Goal: Navigation & Orientation: Find specific page/section

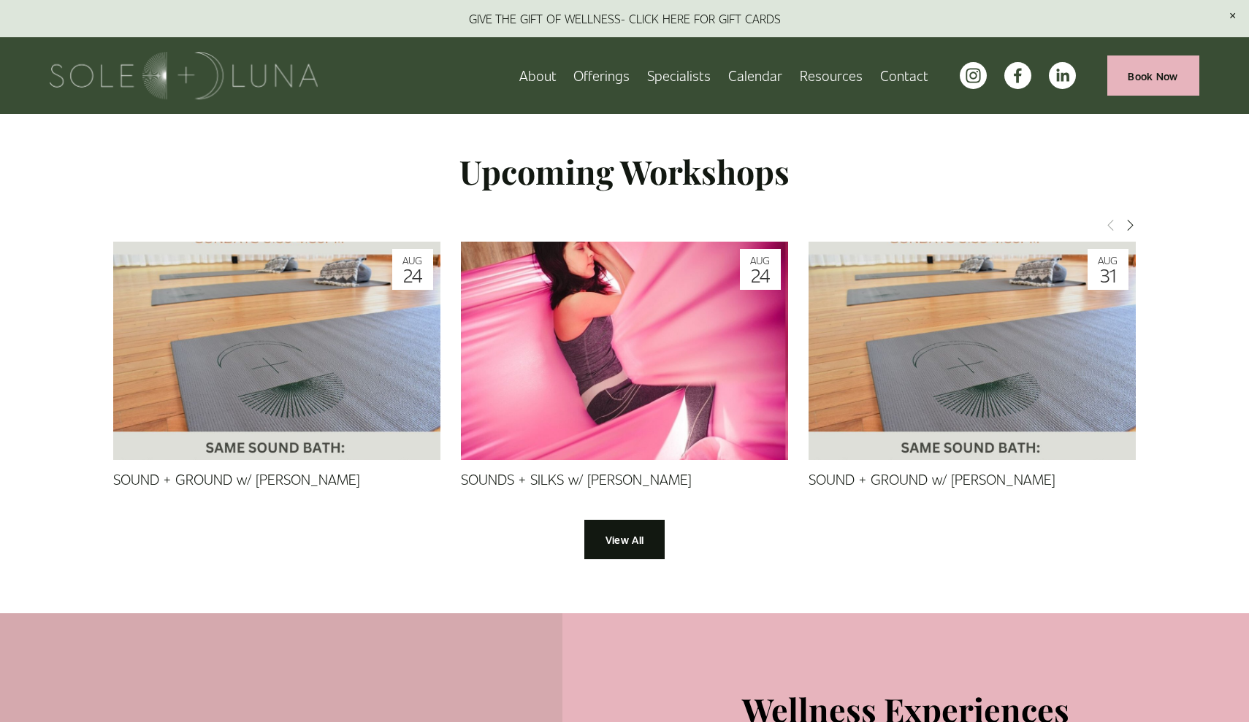
scroll to position [1238, 0]
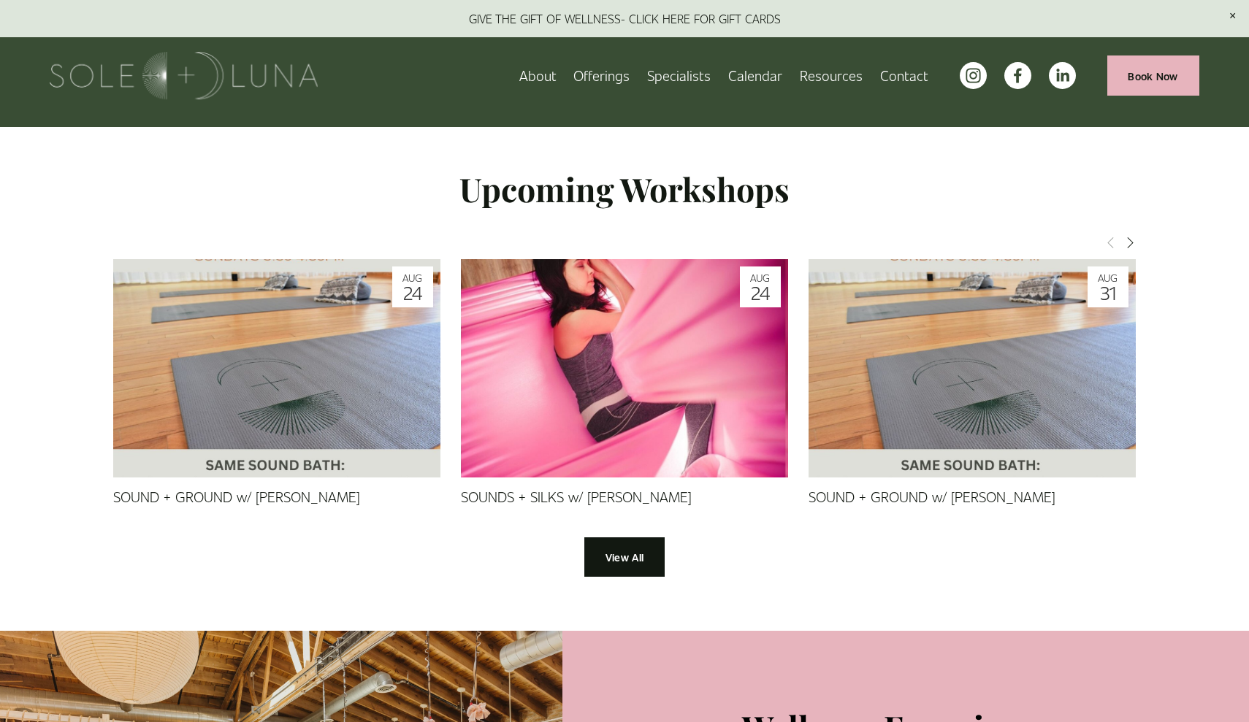
click at [0, 0] on span "Meditations" at bounding box center [0, 0] width 0 height 0
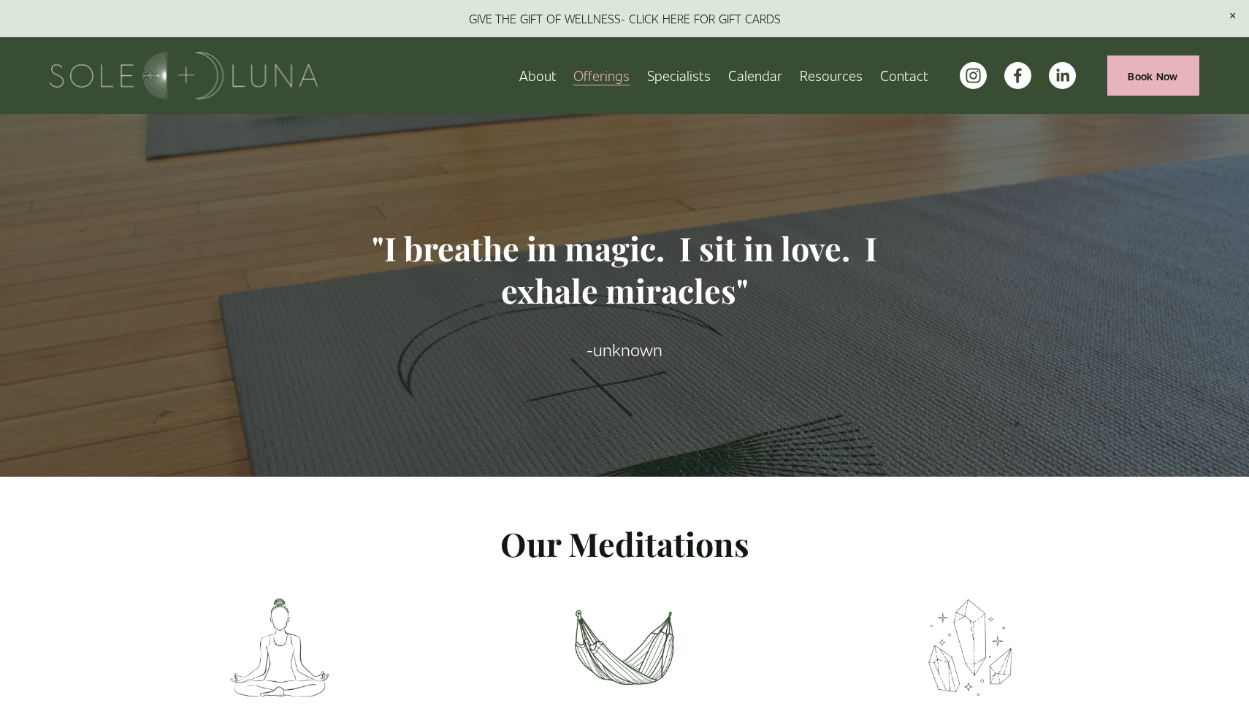
click at [557, 80] on link "About" at bounding box center [537, 76] width 37 height 26
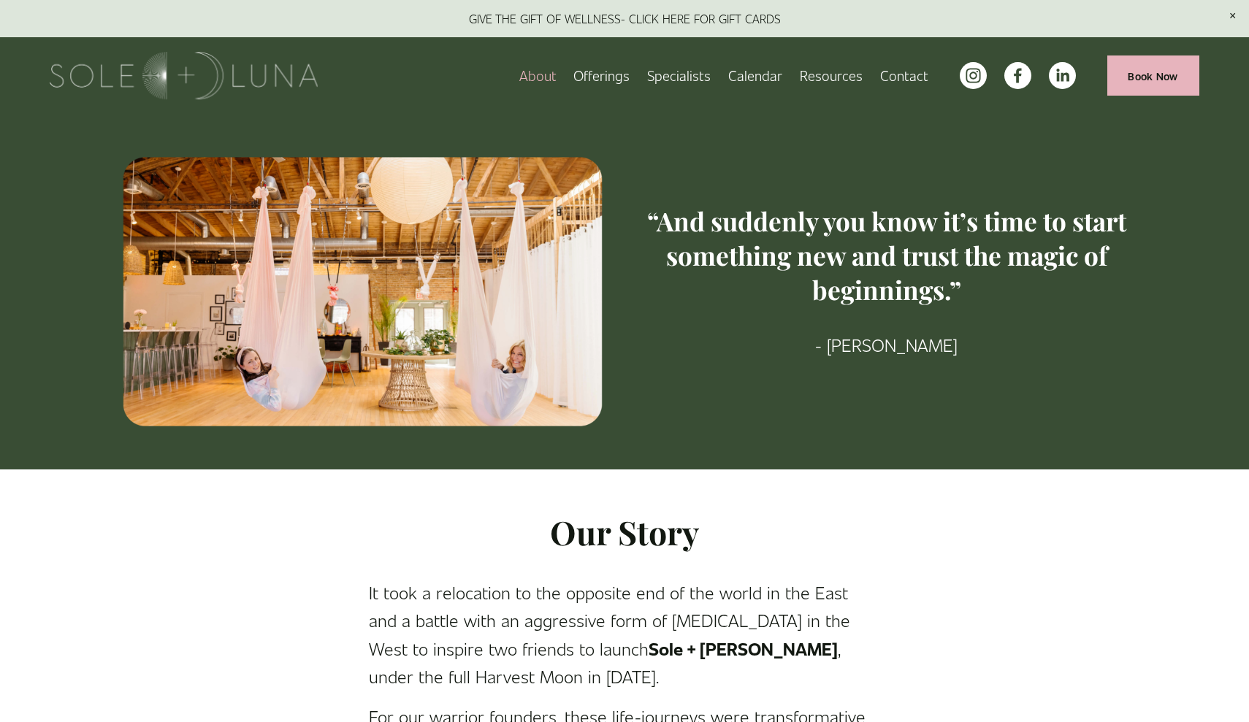
click at [544, 77] on link "About" at bounding box center [537, 76] width 37 height 26
click at [0, 0] on span "Wellness Experiences" at bounding box center [0, 0] width 0 height 0
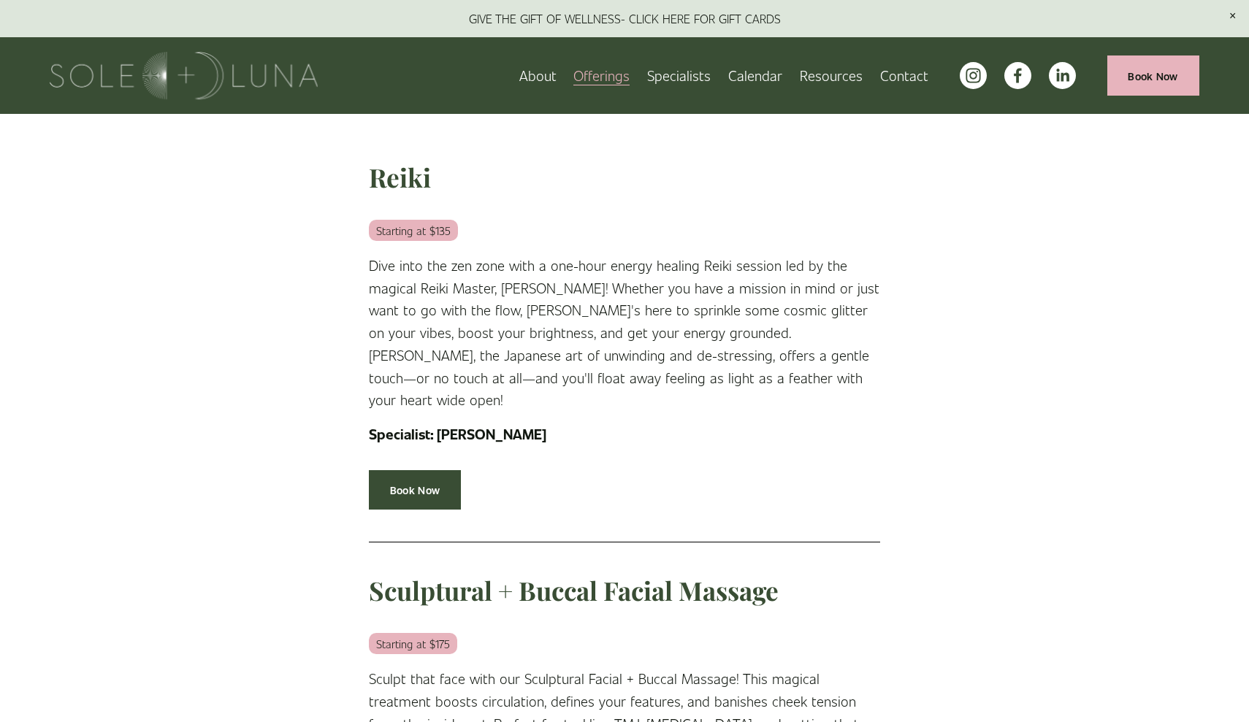
scroll to position [432, 0]
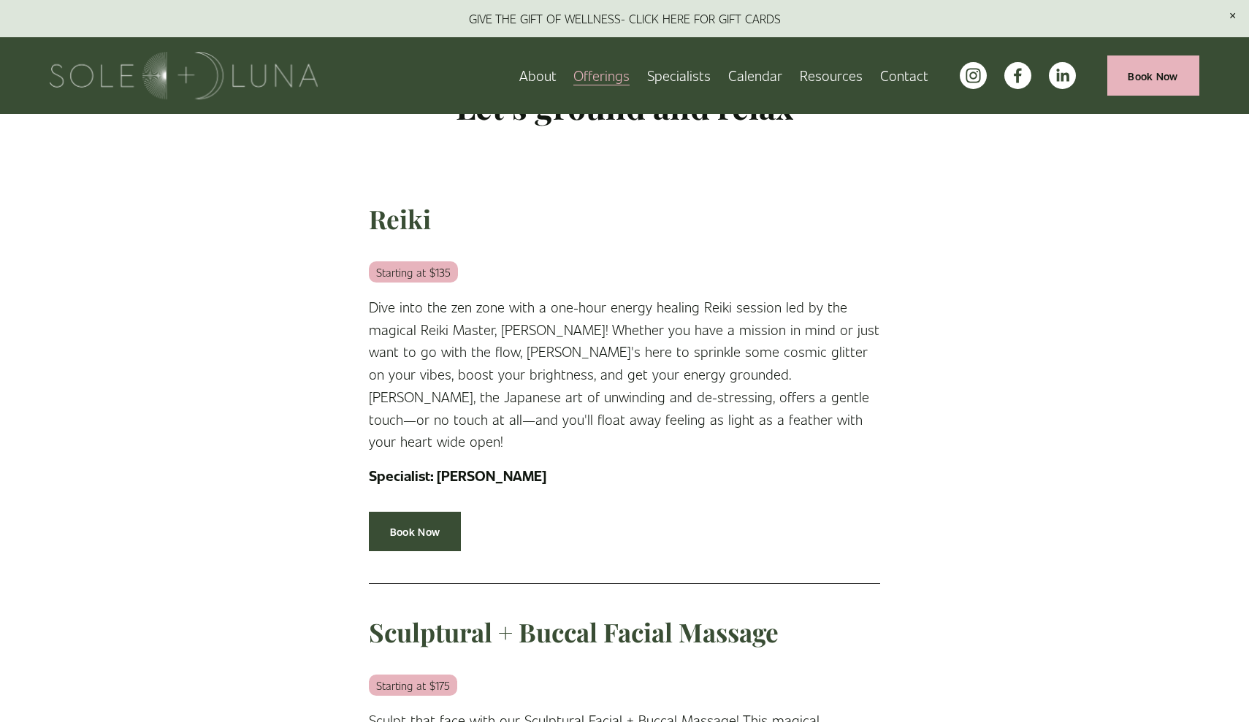
click at [0, 0] on span "Press" at bounding box center [0, 0] width 0 height 0
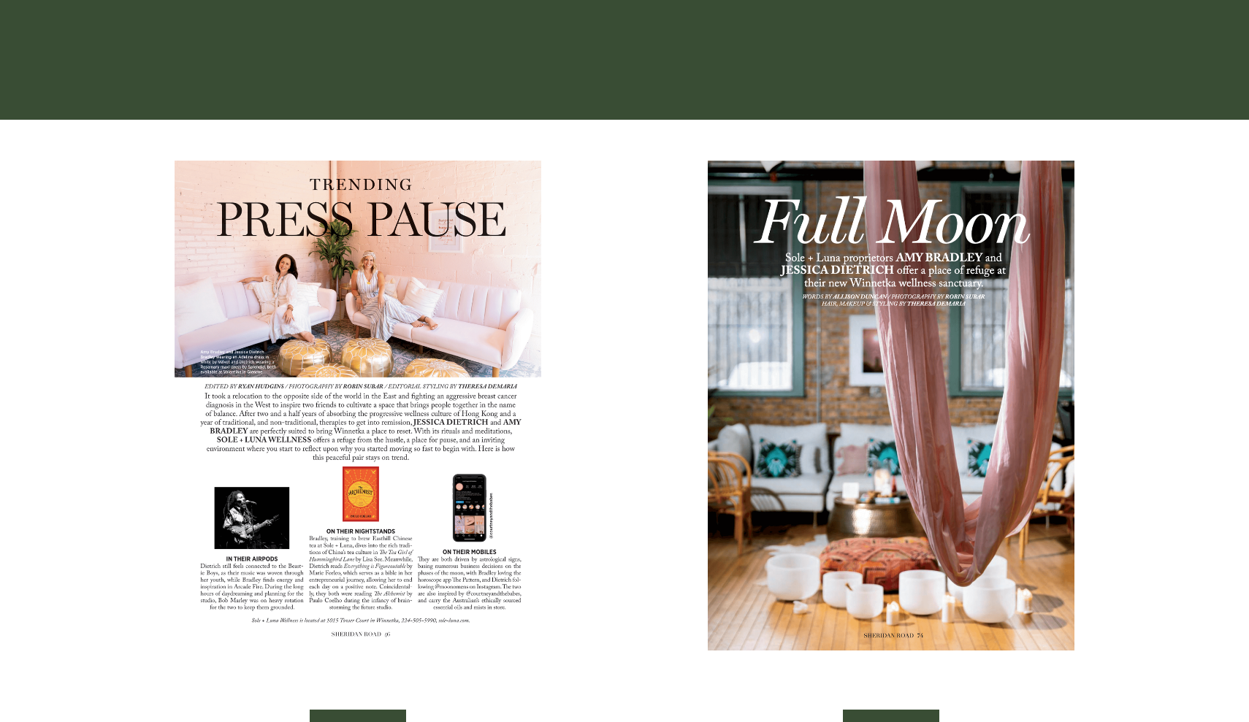
scroll to position [353, 0]
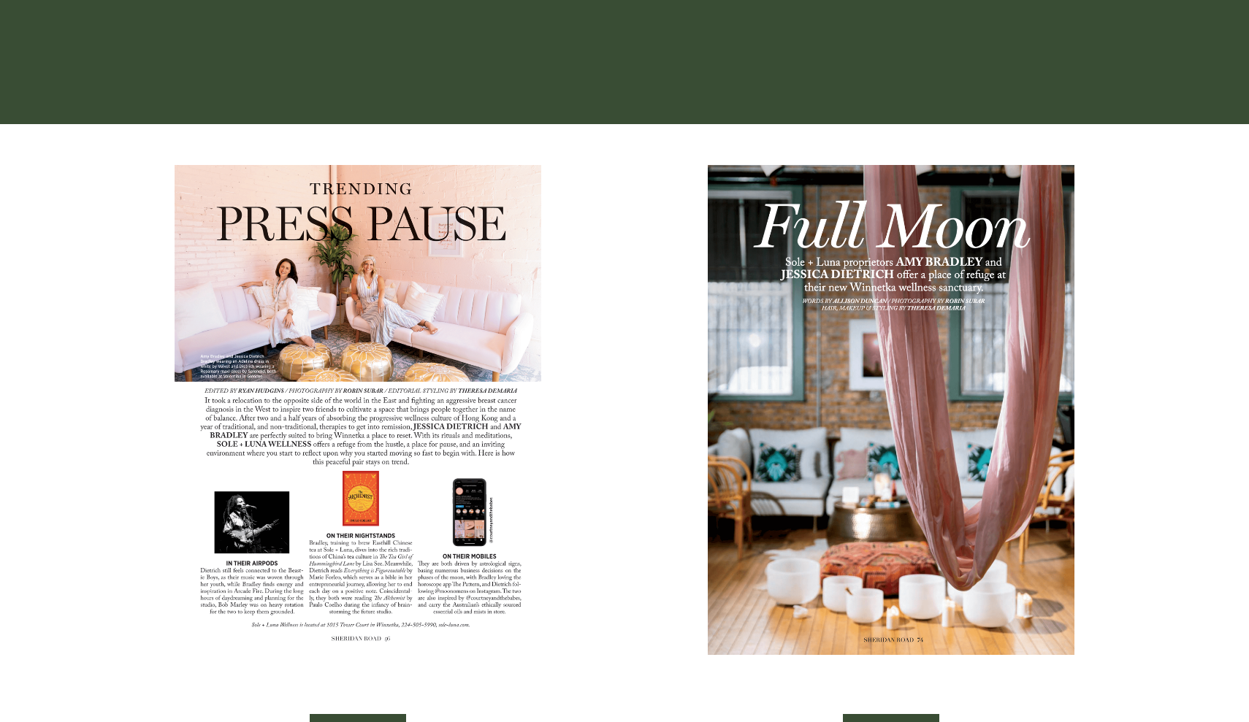
click at [453, 285] on img at bounding box center [358, 410] width 367 height 490
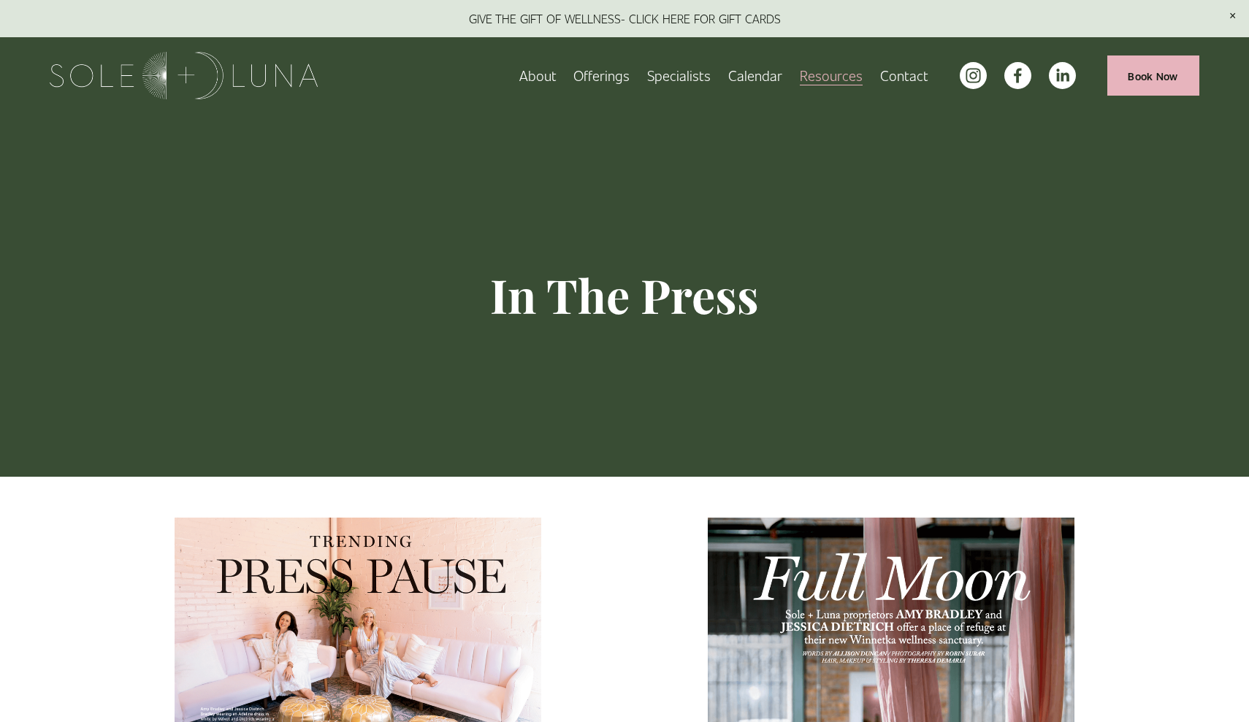
scroll to position [0, 0]
click at [745, 78] on link "Calendar" at bounding box center [755, 76] width 54 height 26
